Goal: Information Seeking & Learning: Learn about a topic

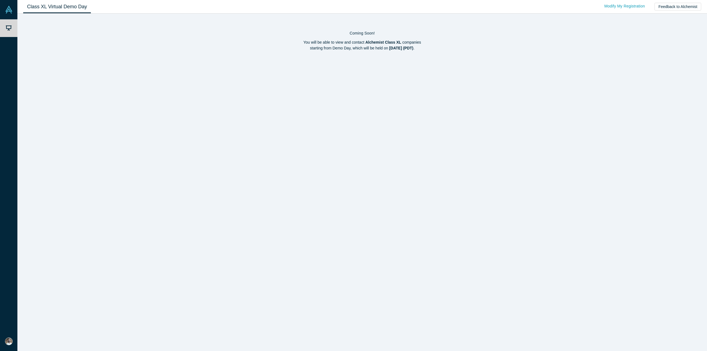
click at [367, 43] on strong "Alchemist Class XL" at bounding box center [383, 42] width 36 height 4
